Goal: Transaction & Acquisition: Purchase product/service

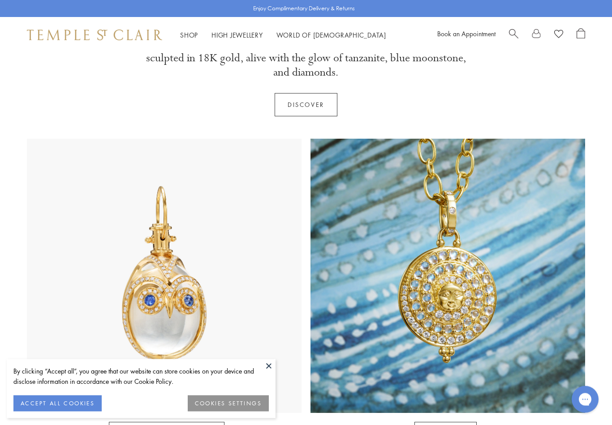
scroll to position [344, 0]
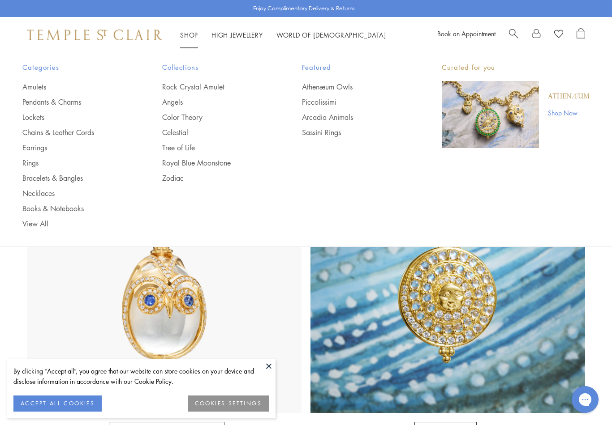
click at [33, 152] on link "Earrings" at bounding box center [74, 148] width 104 height 10
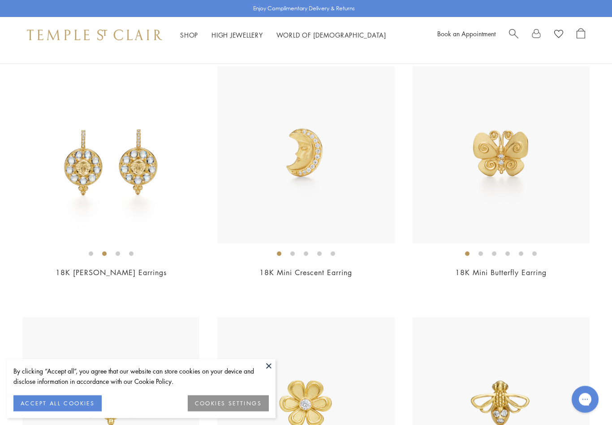
scroll to position [604, 0]
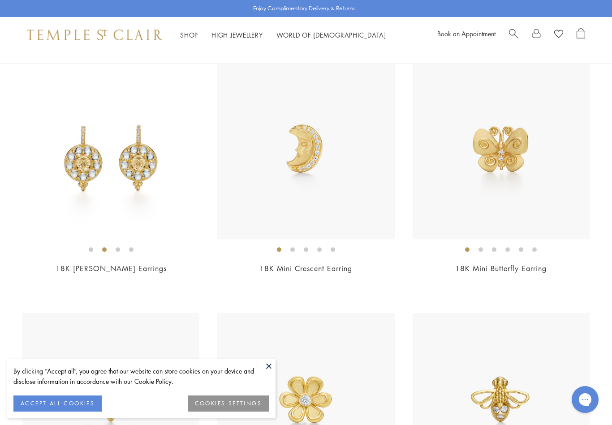
click at [263, 373] on button at bounding box center [268, 366] width 13 height 13
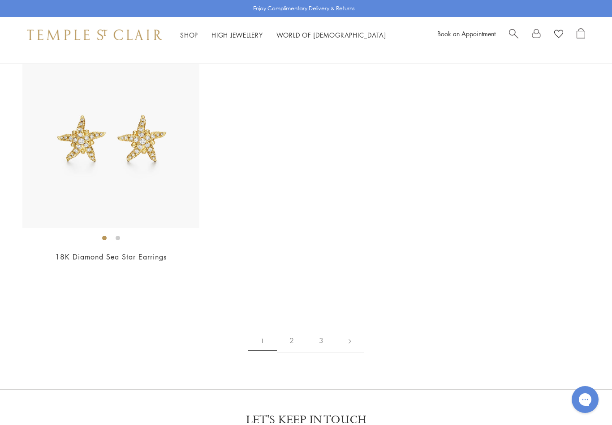
scroll to position [4377, 0]
click at [291, 331] on link "2" at bounding box center [292, 342] width 30 height 25
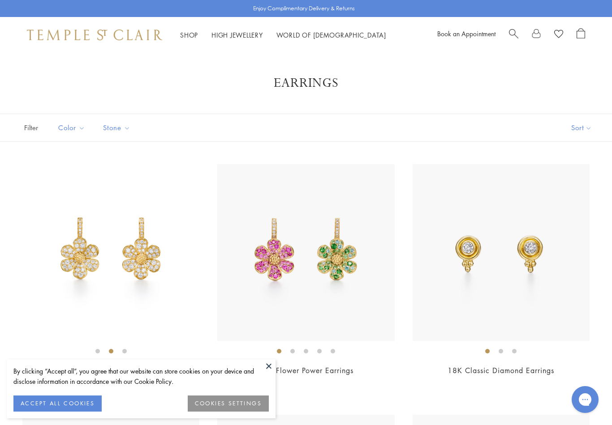
click at [467, 248] on img at bounding box center [500, 252] width 177 height 177
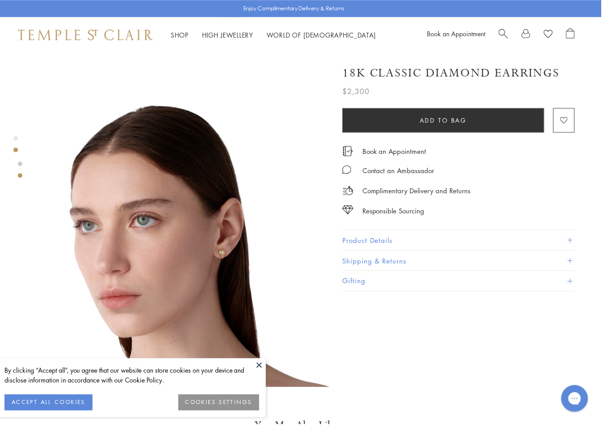
scroll to position [268, 2]
